Goal: Transaction & Acquisition: Purchase product/service

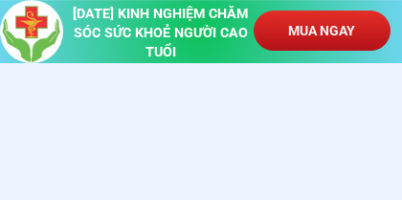
scroll to position [973, 0]
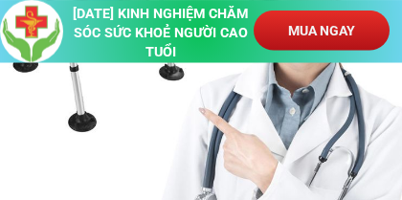
click at [305, 28] on p "MUA NGAY" at bounding box center [322, 31] width 136 height 40
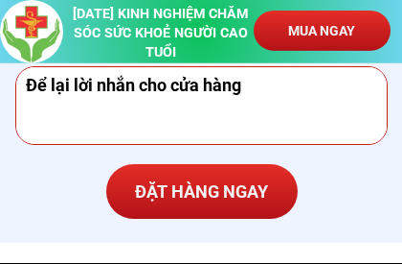
scroll to position [8714, 0]
click at [73, 111] on textarea at bounding box center [201, 105] width 361 height 77
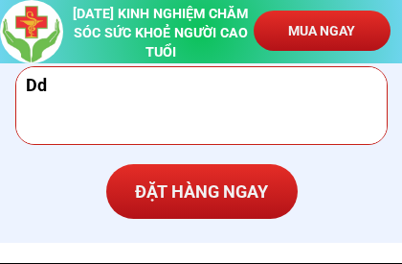
type textarea "D"
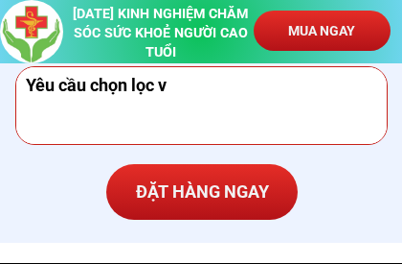
click at [88, 111] on textarea "Yêu cầu chọn lọc v" at bounding box center [201, 105] width 361 height 77
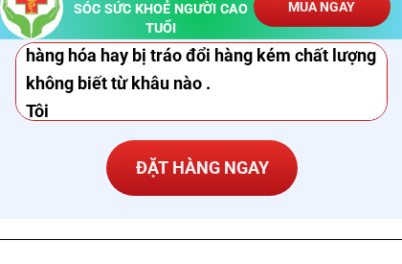
scroll to position [34, 0]
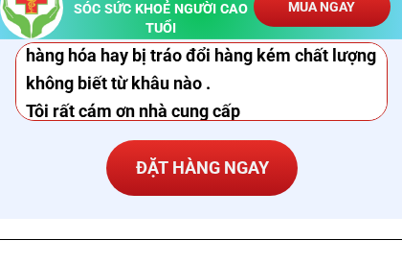
type textarea "Yêu cầu chọn lọc và đóng gói kỹ vì gần đây hàng hóa hay bị tráo đổi hàng kém ch…"
click at [297, 11] on p "MUA NGAY" at bounding box center [322, 31] width 136 height 40
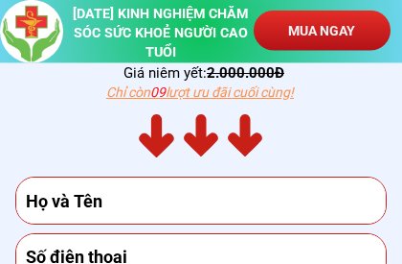
scroll to position [8293, 0]
click at [134, 199] on input "text" at bounding box center [201, 200] width 361 height 46
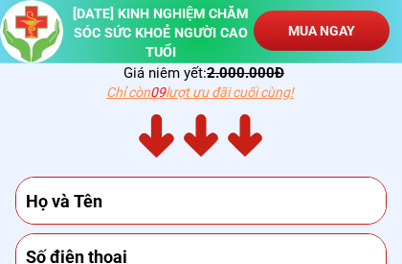
type input "0908122907"
type input "[PERSON_NAME]"
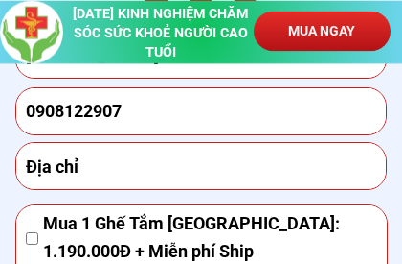
scroll to position [8438, 0]
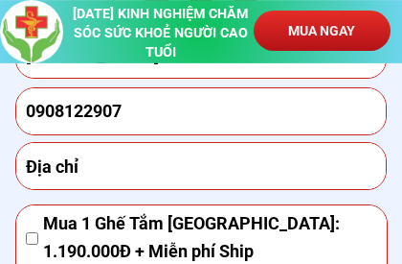
click at [107, 164] on input "text" at bounding box center [201, 166] width 361 height 46
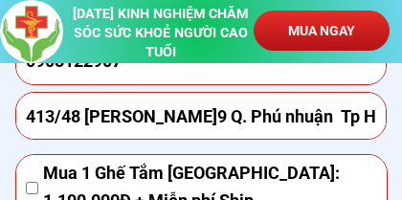
scroll to position [8487, 0]
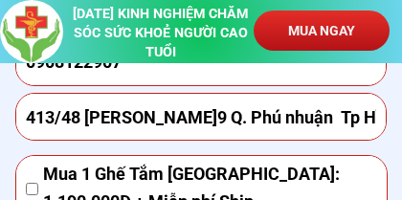
type input "413/48 [PERSON_NAME]9 Q. Phú nhuận Tp Hồ chí Minh"
click at [307, 29] on p "MUA NGAY" at bounding box center [322, 31] width 136 height 40
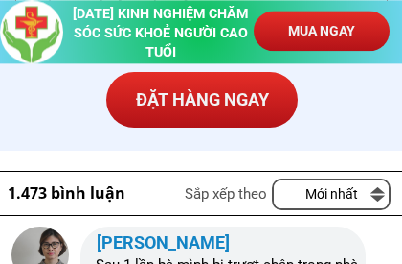
scroll to position [8806, 0]
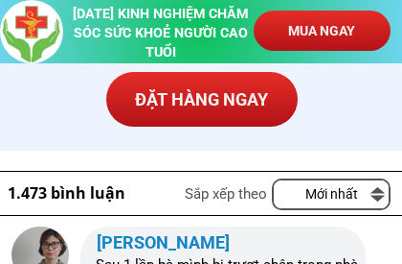
click at [174, 97] on p "ĐẶT HÀNG NGAY" at bounding box center [202, 100] width 192 height 56
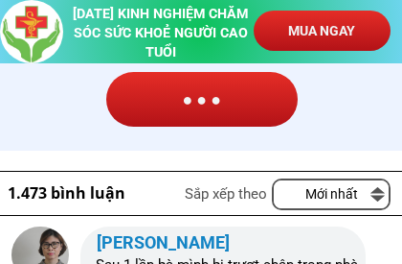
scroll to position [0, 0]
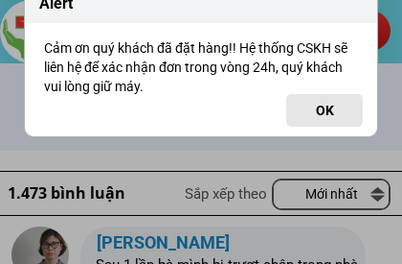
click at [311, 107] on button "OK" at bounding box center [325, 110] width 77 height 33
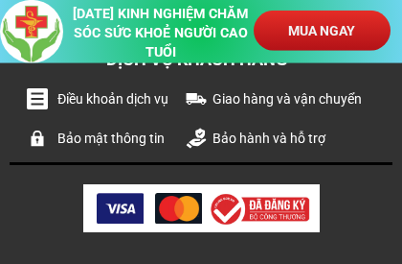
scroll to position [11391, 0]
